Goal: Transaction & Acquisition: Download file/media

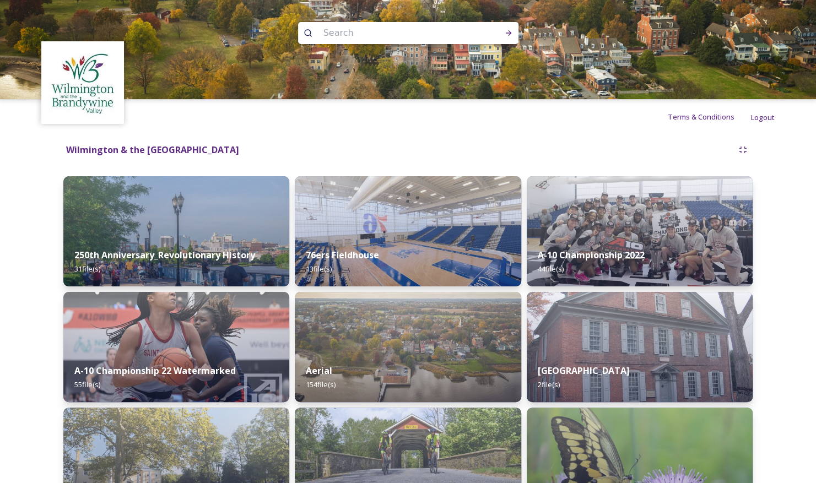
click at [352, 37] on input at bounding box center [393, 33] width 151 height 24
type input "fall"
click at [507, 32] on icon at bounding box center [508, 33] width 6 height 6
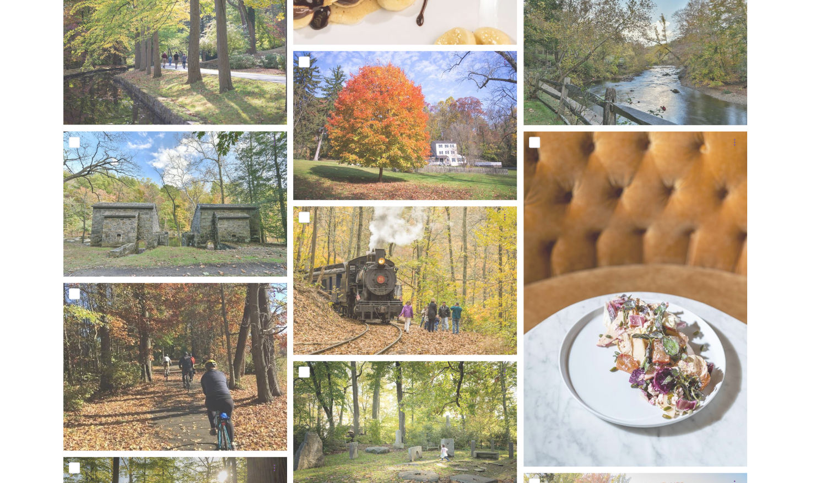
scroll to position [1004, 0]
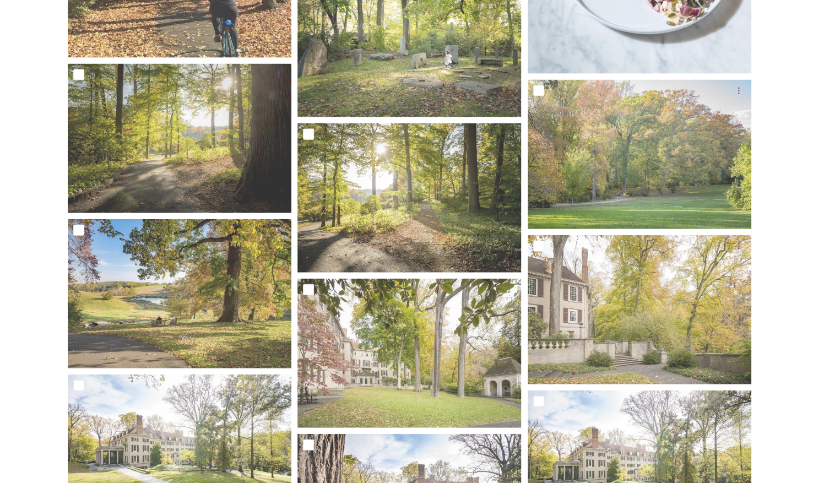
scroll to position [1397, 0]
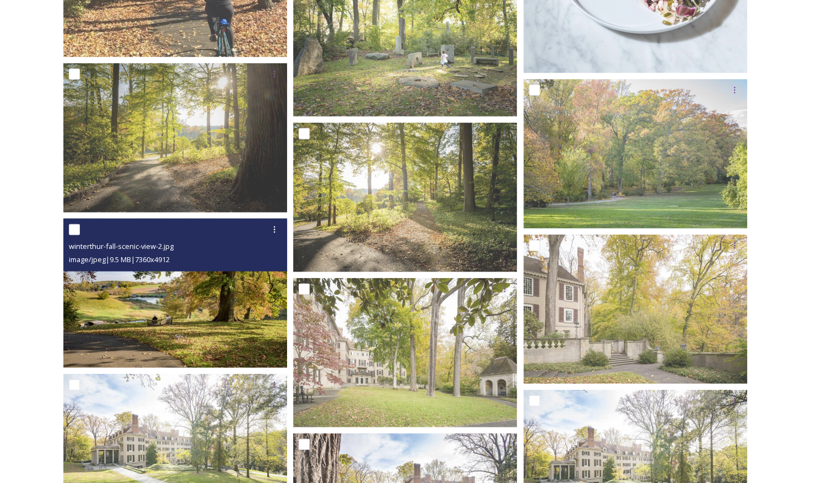
click at [216, 340] on img at bounding box center [175, 293] width 224 height 149
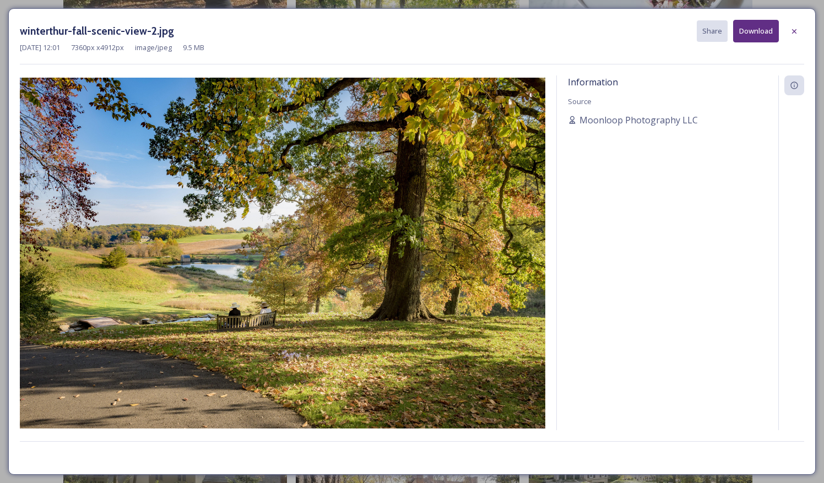
click at [757, 37] on button "Download" at bounding box center [756, 31] width 46 height 23
click at [460, 46] on div "[DATE] 12:01 7360 px x 4912 px image/jpeg 9.5 MB" at bounding box center [412, 47] width 784 height 10
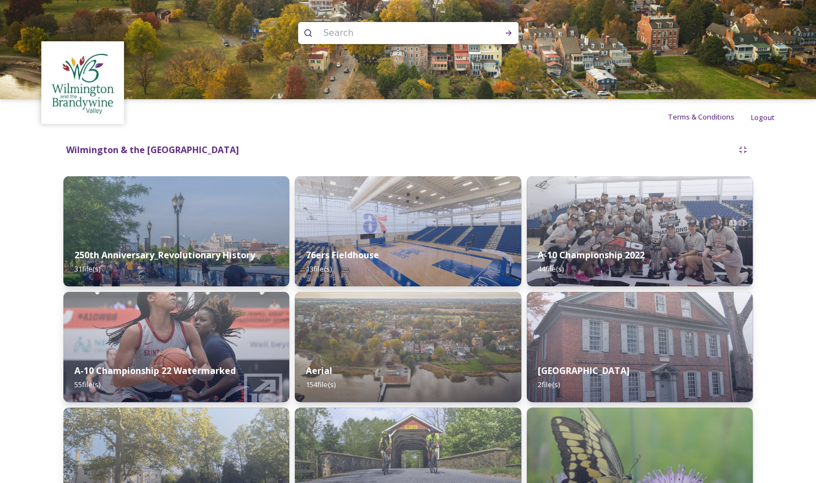
click at [342, 33] on input at bounding box center [393, 33] width 151 height 24
type input "autumn"
click at [508, 29] on icon at bounding box center [508, 33] width 9 height 9
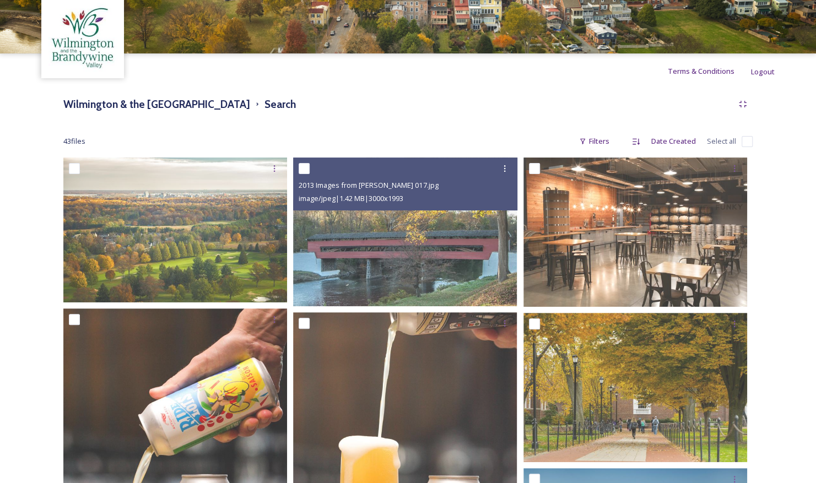
scroll to position [46, 0]
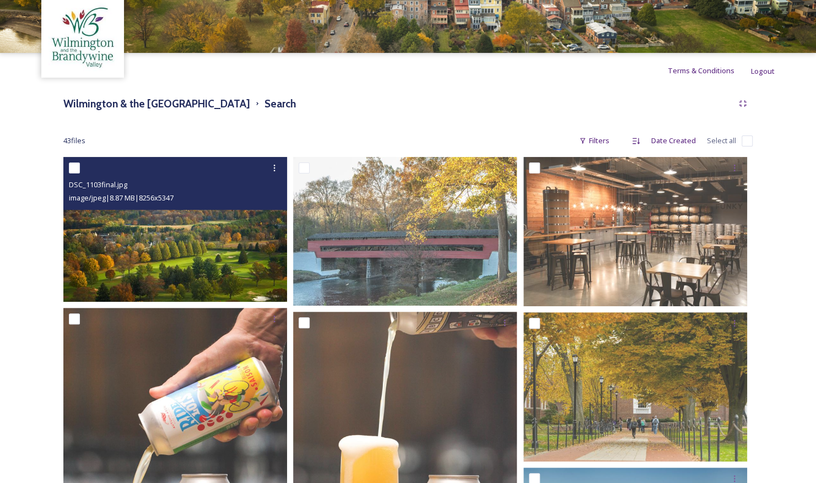
click at [246, 265] on img at bounding box center [175, 229] width 224 height 145
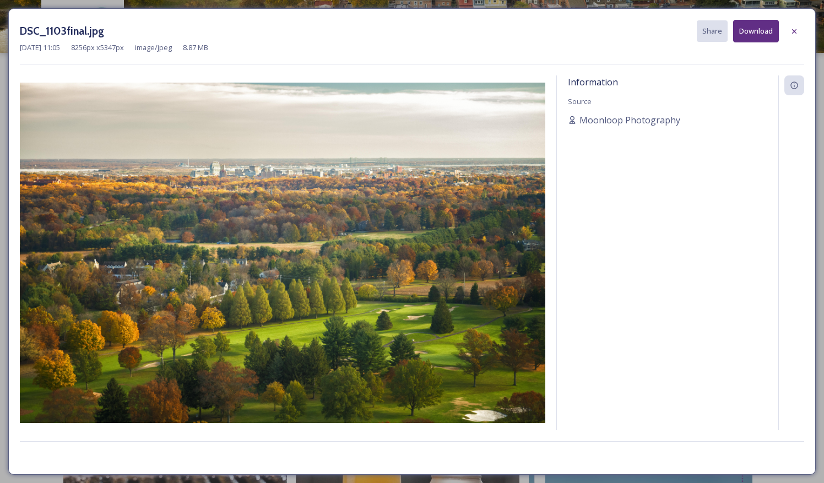
click at [758, 30] on button "Download" at bounding box center [756, 31] width 46 height 23
click at [795, 30] on icon at bounding box center [794, 31] width 4 height 4
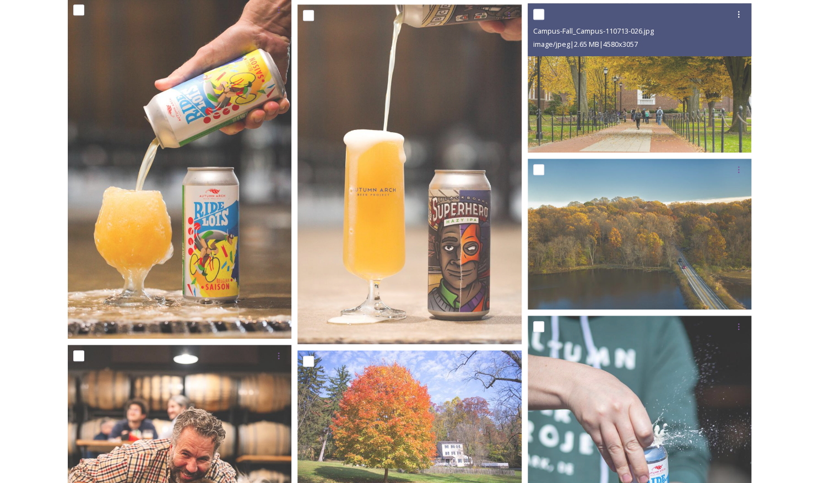
scroll to position [387, 0]
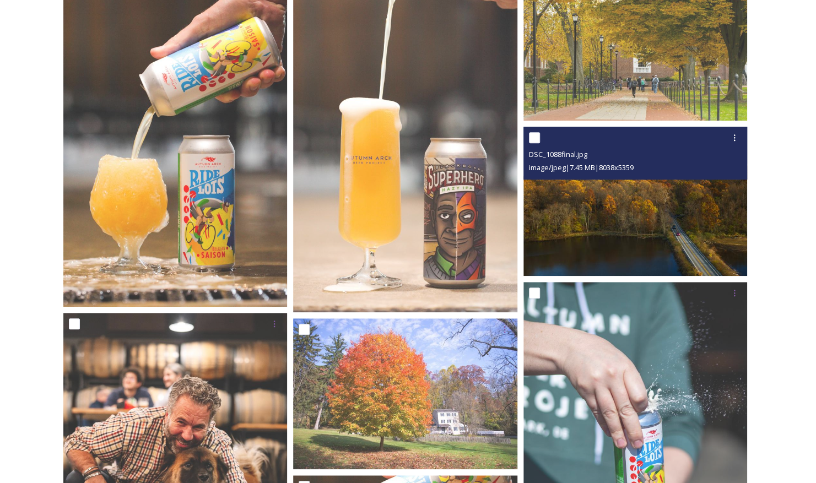
click at [560, 258] on img at bounding box center [635, 201] width 224 height 149
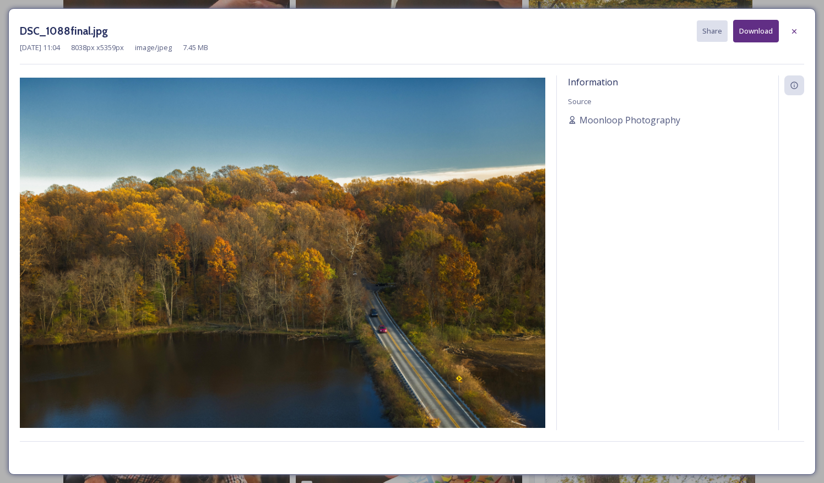
click at [753, 30] on button "Download" at bounding box center [756, 31] width 46 height 23
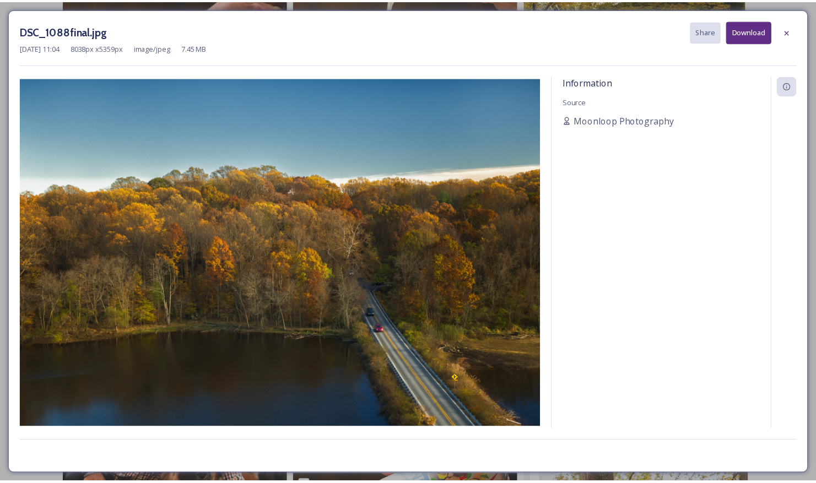
scroll to position [389, 0]
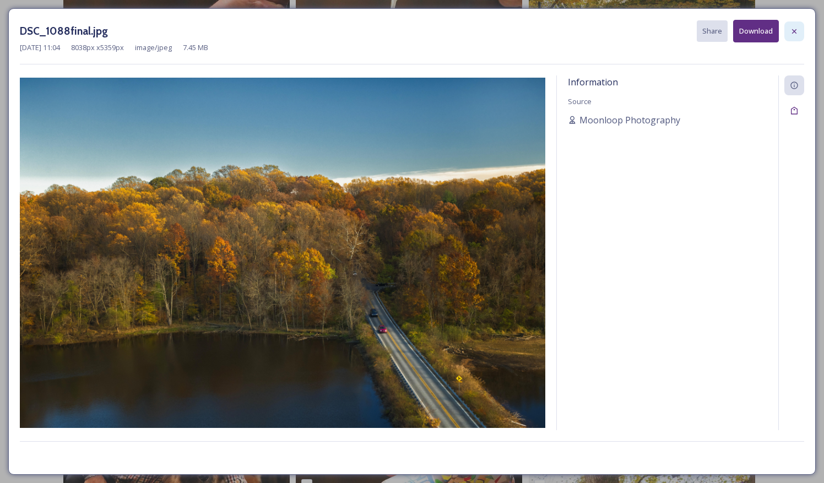
click at [795, 35] on icon at bounding box center [794, 31] width 9 height 9
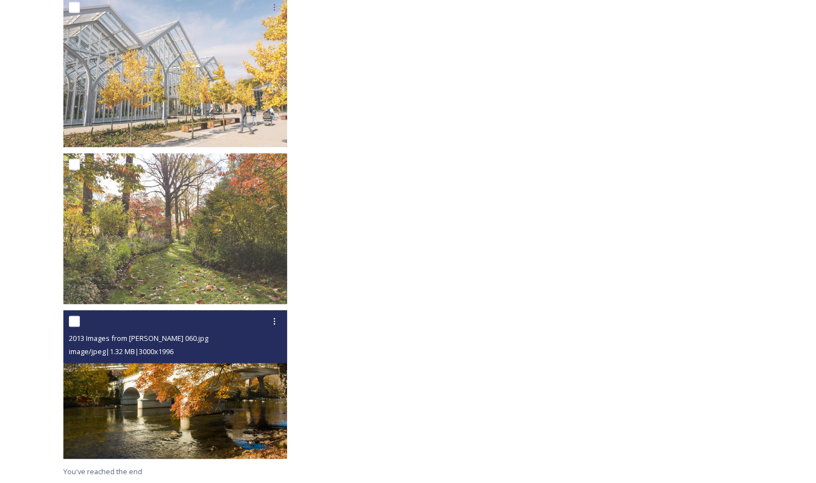
scroll to position [3428, 0]
click at [145, 405] on img at bounding box center [175, 384] width 224 height 149
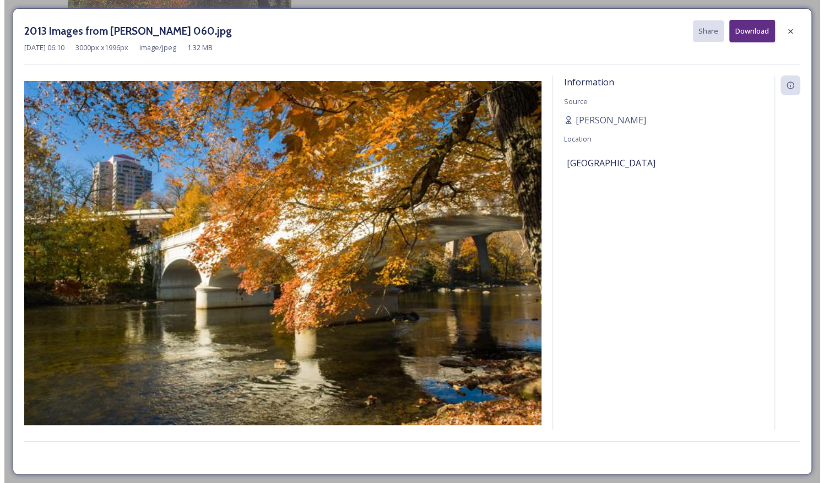
scroll to position [3273, 0]
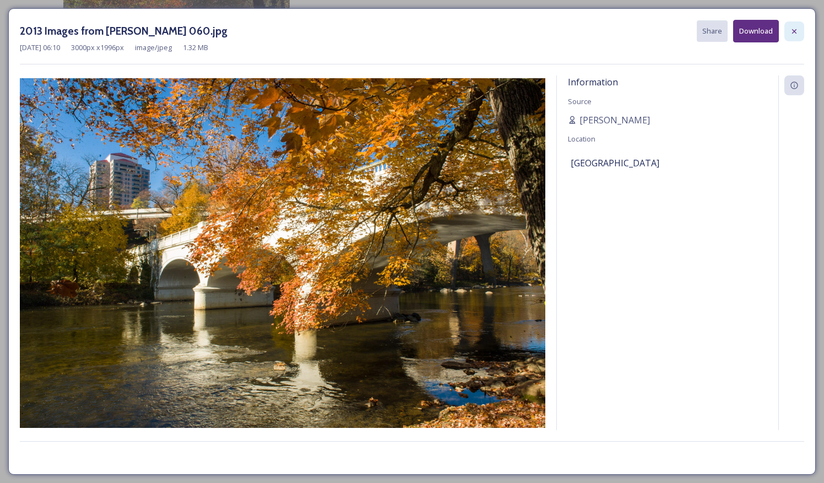
click at [796, 29] on icon at bounding box center [794, 31] width 9 height 9
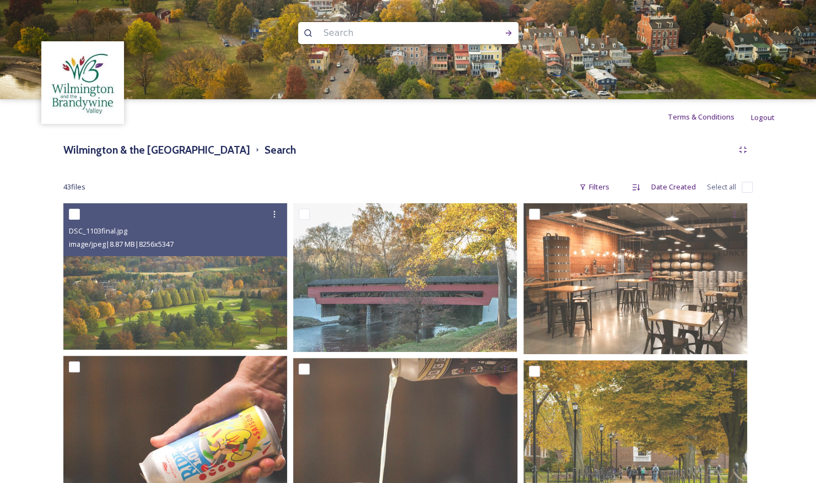
click at [376, 36] on input at bounding box center [393, 33] width 151 height 24
click at [508, 35] on icon at bounding box center [508, 33] width 6 height 6
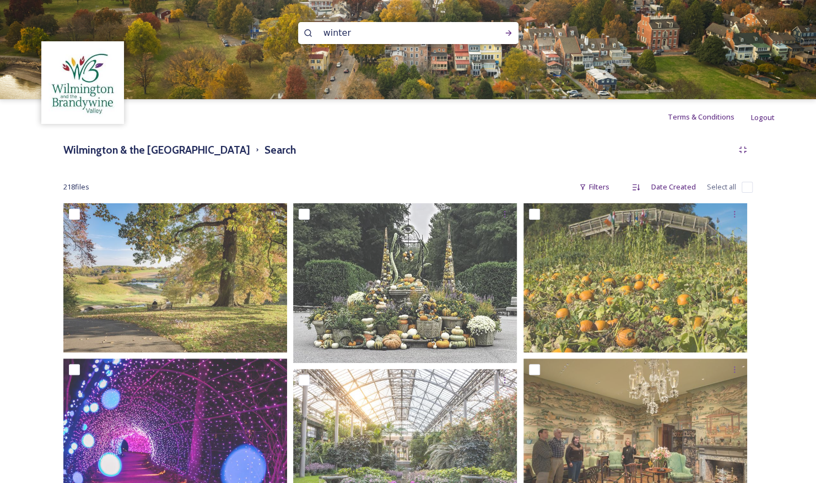
drag, startPoint x: 384, startPoint y: 36, endPoint x: 207, endPoint y: 32, distance: 177.9
click at [207, 32] on div "winter" at bounding box center [408, 49] width 816 height 99
type input "christmas"
click at [508, 35] on icon at bounding box center [508, 33] width 6 height 6
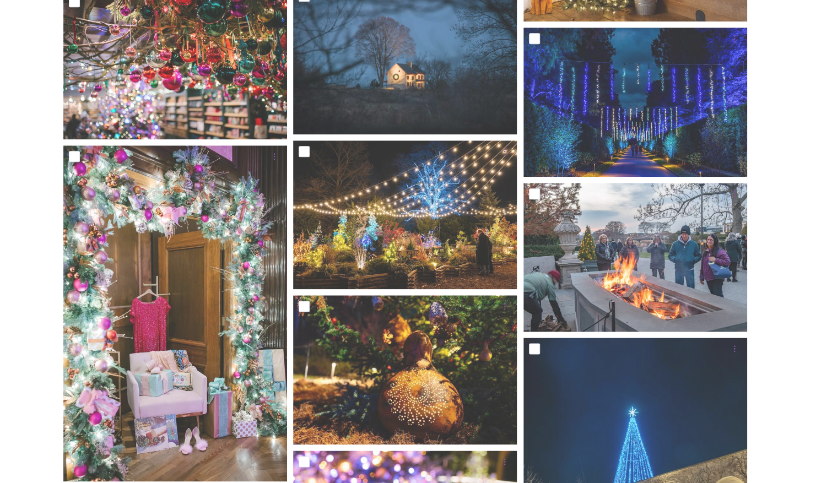
scroll to position [22621, 0]
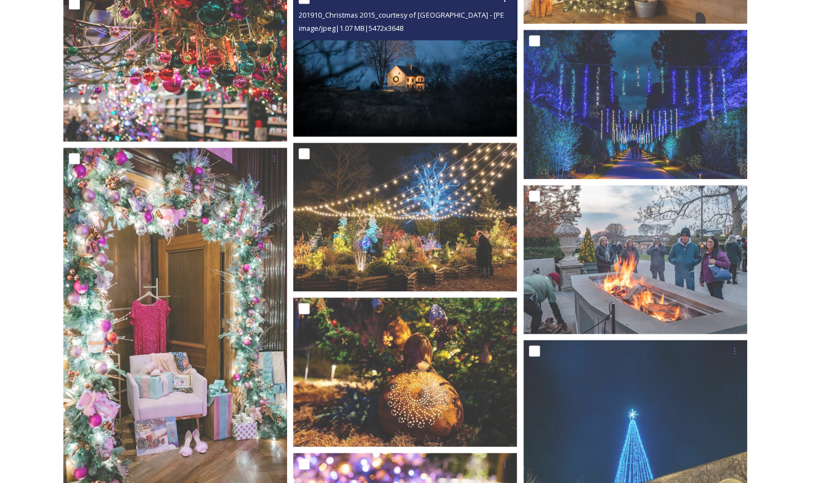
click at [438, 91] on img at bounding box center [405, 61] width 224 height 149
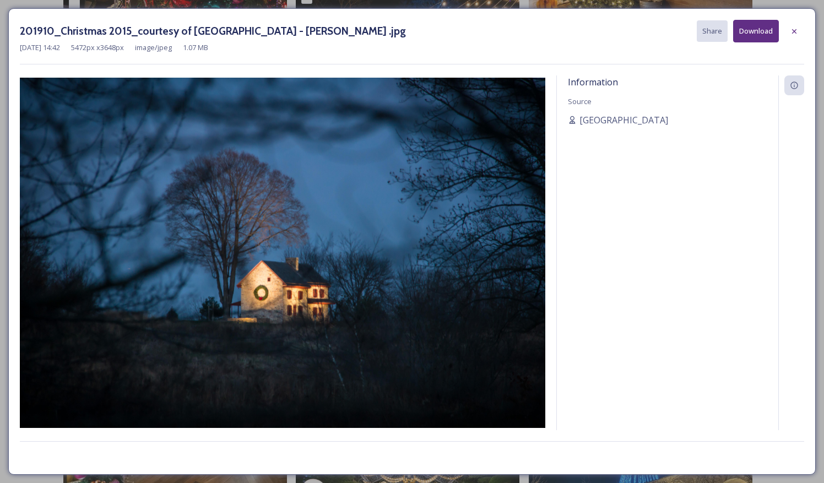
click at [749, 34] on button "Download" at bounding box center [756, 31] width 46 height 23
click at [794, 32] on icon at bounding box center [794, 31] width 9 height 9
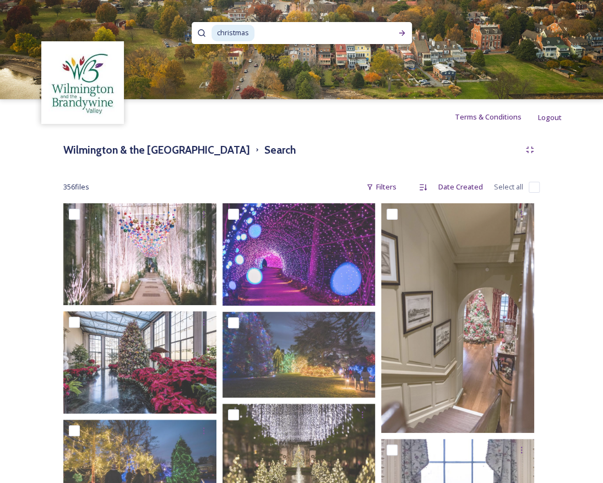
click at [270, 31] on input at bounding box center [320, 33] width 129 height 24
type input "c"
type input "[PERSON_NAME] and [PERSON_NAME]"
click at [399, 34] on icon at bounding box center [402, 33] width 9 height 9
